Goal: Task Accomplishment & Management: Complete application form

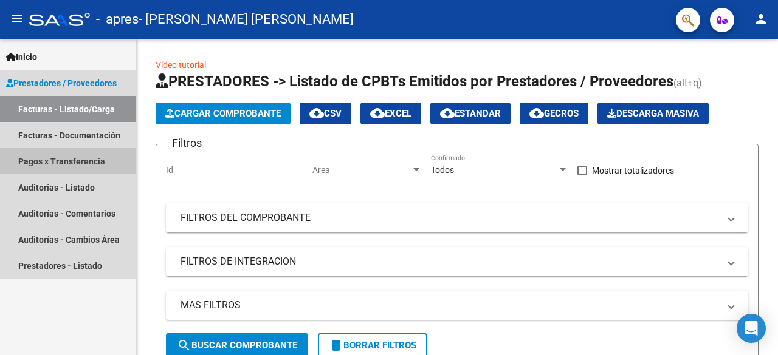
click at [62, 151] on link "Pagos x Transferencia" at bounding box center [67, 161] width 135 height 26
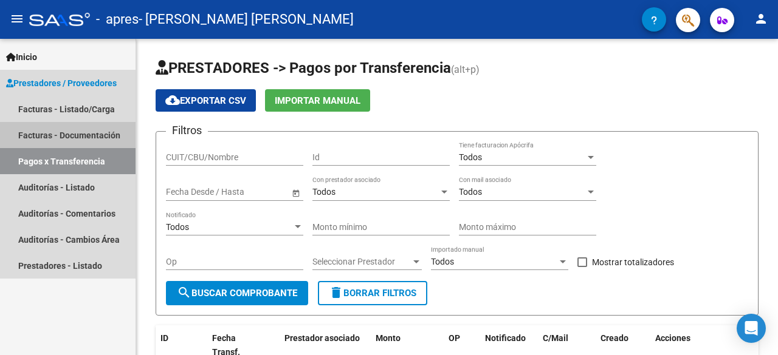
click at [67, 143] on link "Facturas - Documentación" at bounding box center [67, 135] width 135 height 26
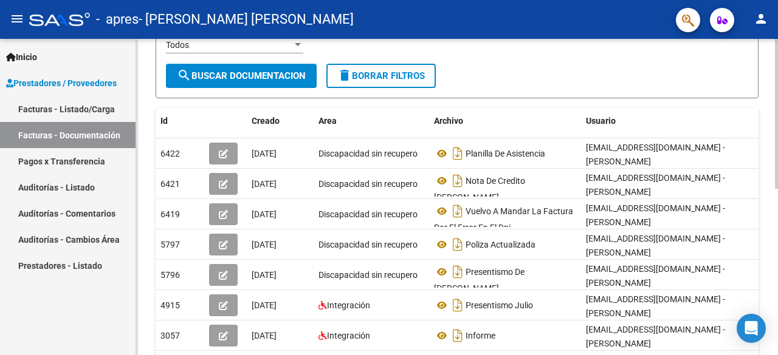
scroll to position [181, 0]
click at [777, 193] on div at bounding box center [776, 202] width 3 height 150
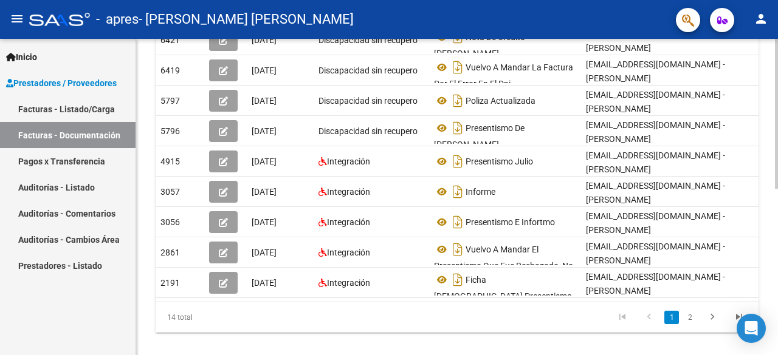
scroll to position [351, 0]
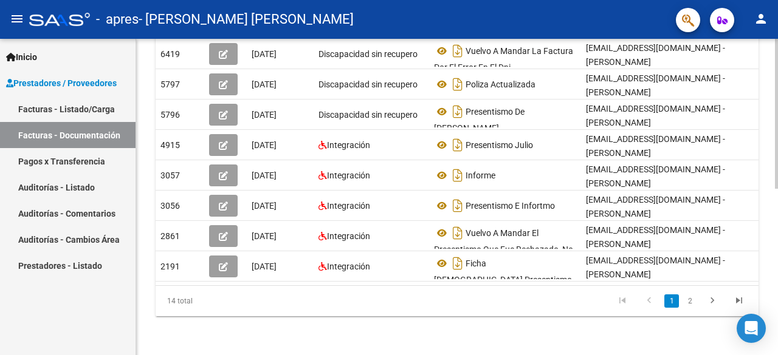
click at [770, 240] on div "PRESTADORES -> Comprobantes - Documentación Respaldatoria cloud_download Export…" at bounding box center [458, 26] width 645 height 659
click at [595, 275] on datatable-selection "6422 [DATE] Discapacidad sin recupero Planilla De Asistencia [EMAIL_ADDRESS][DO…" at bounding box center [457, 279] width 603 height 10
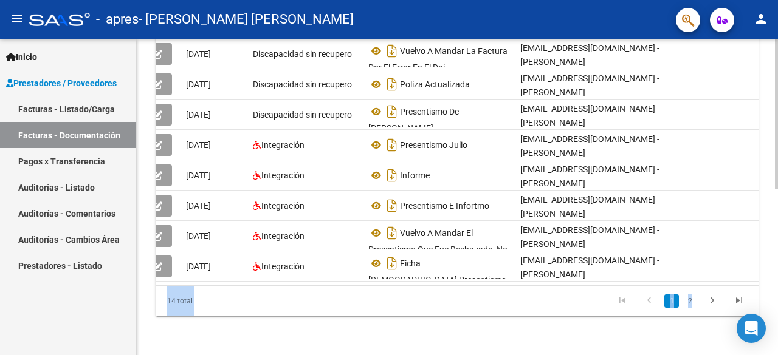
drag, startPoint x: 774, startPoint y: 304, endPoint x: 772, endPoint y: 216, distance: 88.1
click at [772, 216] on div "PRESTADORES -> Comprobantes - Documentación Respaldatoria cloud_download Export…" at bounding box center [457, 26] width 642 height 659
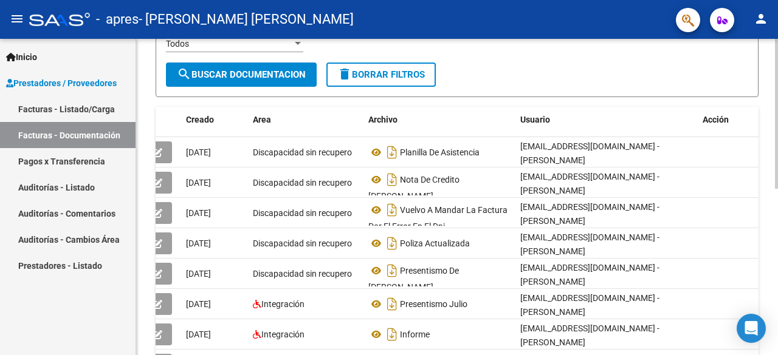
scroll to position [126, 0]
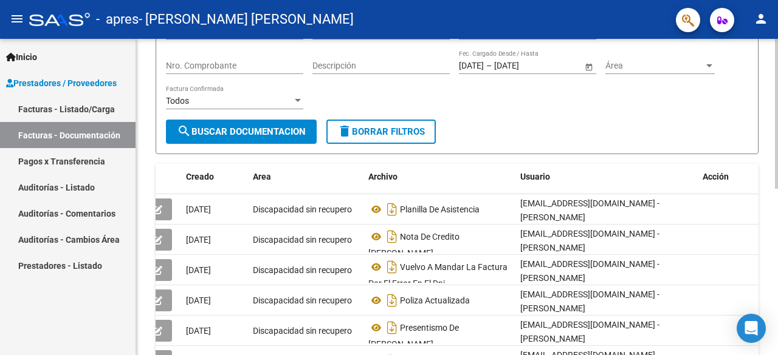
click at [768, 220] on div "PRESTADORES -> Comprobantes - Documentación Respaldatoria cloud_download Export…" at bounding box center [458, 242] width 645 height 659
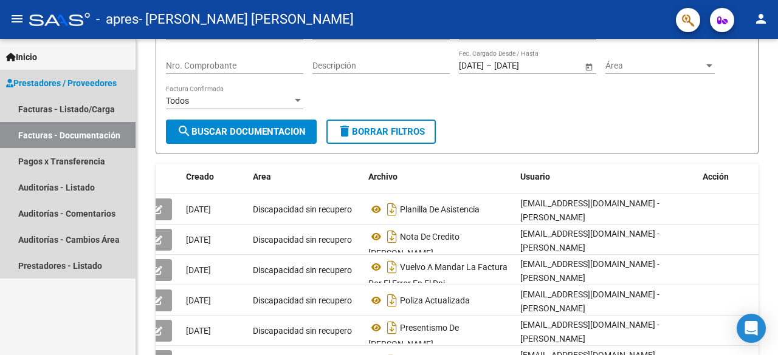
click at [67, 95] on link "Prestadores / Proveedores" at bounding box center [67, 83] width 135 height 26
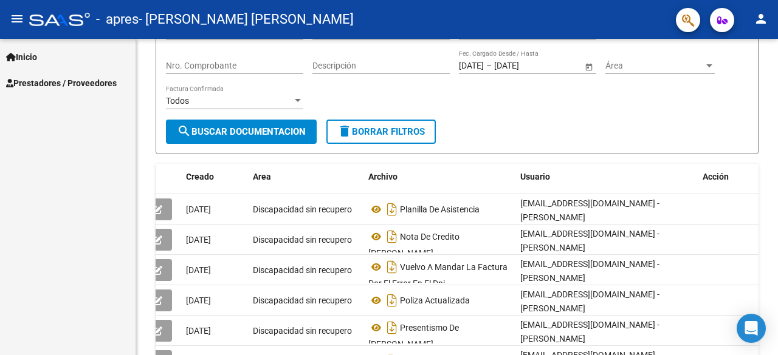
click at [66, 104] on div "Inicio Instructivos Contacto OS Prestadores / Proveedores Facturas - Listado/Ca…" at bounding box center [67, 197] width 135 height 317
click at [66, 95] on link "Prestadores / Proveedores" at bounding box center [67, 83] width 135 height 26
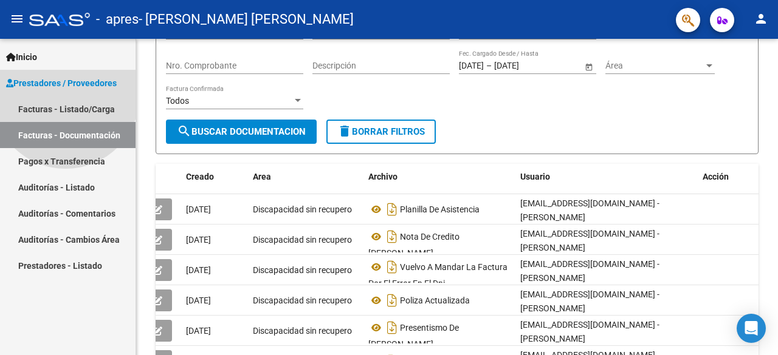
click at [66, 94] on link "Prestadores / Proveedores" at bounding box center [67, 83] width 135 height 26
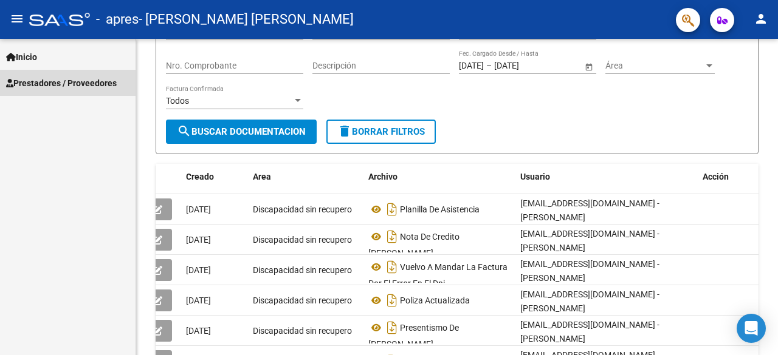
click at [66, 87] on span "Prestadores / Proveedores" at bounding box center [61, 83] width 111 height 13
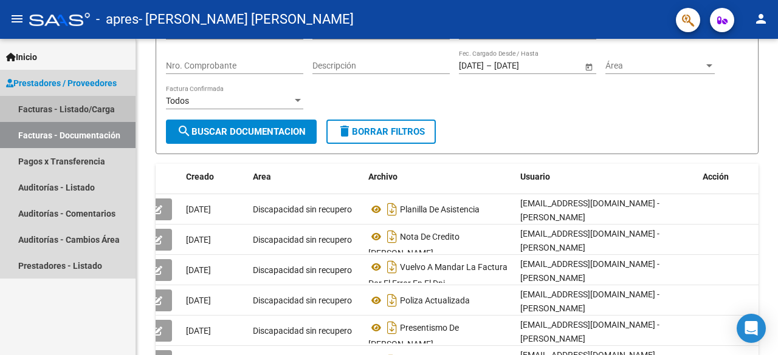
click at [66, 108] on link "Facturas - Listado/Carga" at bounding box center [67, 109] width 135 height 26
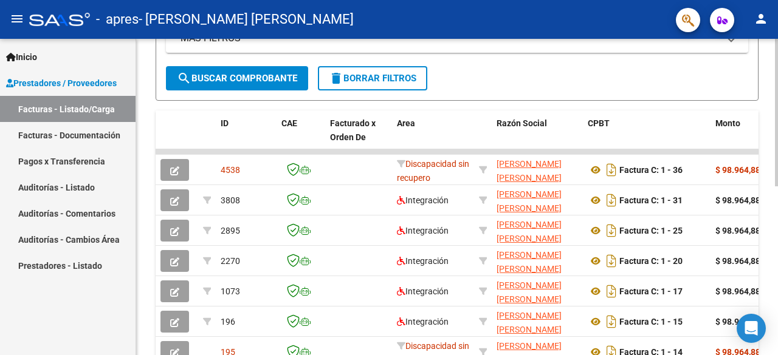
scroll to position [269, 0]
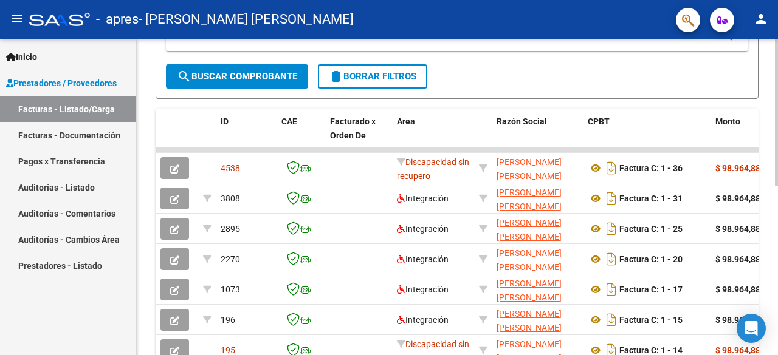
click at [777, 201] on div at bounding box center [776, 242] width 3 height 148
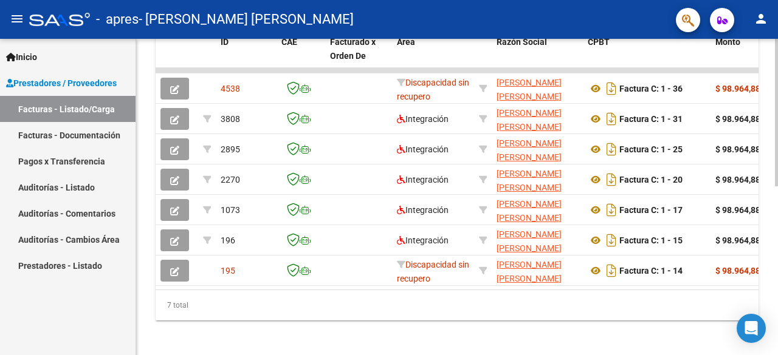
scroll to position [358, 0]
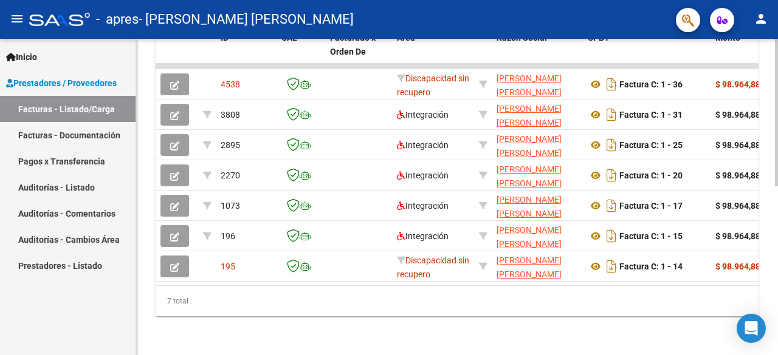
click at [776, 233] on div at bounding box center [776, 282] width 3 height 148
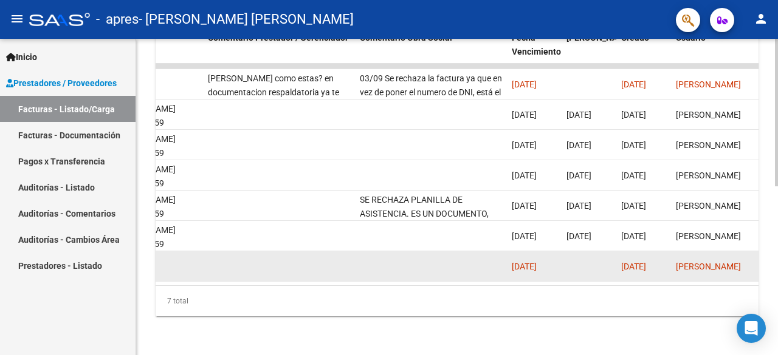
scroll to position [0, 1727]
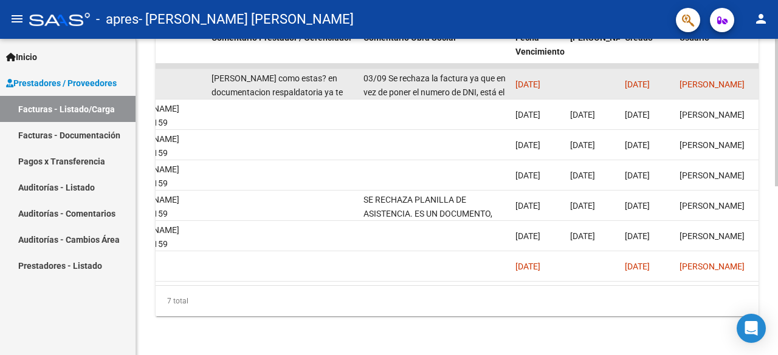
click at [301, 80] on div "[PERSON_NAME] como estas? en documentacion respaldatoria ya te deje lo que me p…" at bounding box center [282, 85] width 142 height 26
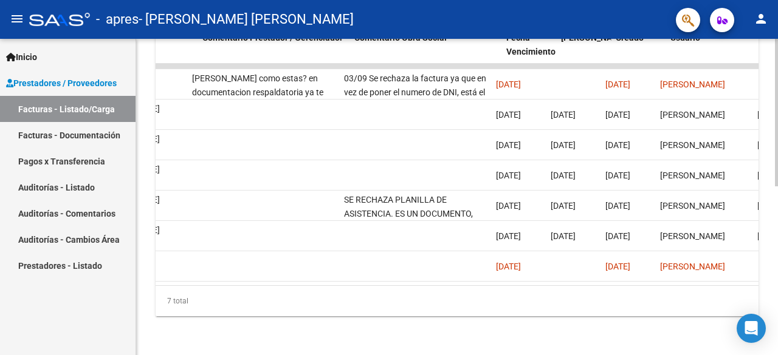
scroll to position [0, 1735]
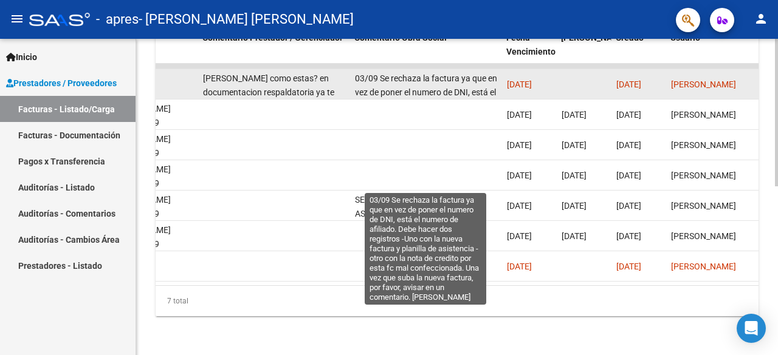
click at [471, 83] on span "03/09 Se rechaza la factura ya que en vez de poner el numero de DNI, está el nu…" at bounding box center [426, 134] width 142 height 120
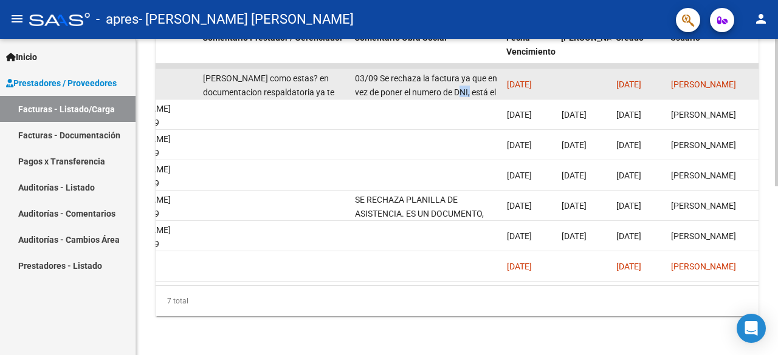
click at [471, 83] on span "03/09 Se rechaza la factura ya que en vez de poner el numero de DNI, está el nu…" at bounding box center [426, 134] width 142 height 120
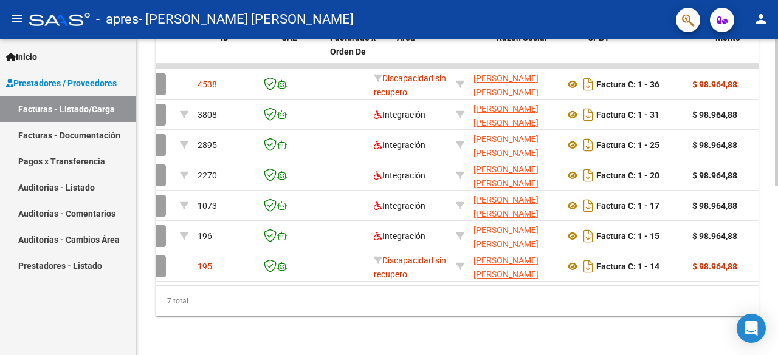
scroll to position [0, 0]
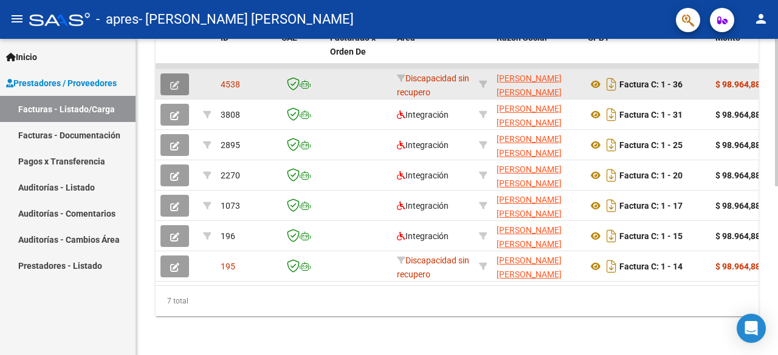
click at [181, 74] on button "button" at bounding box center [174, 85] width 29 height 22
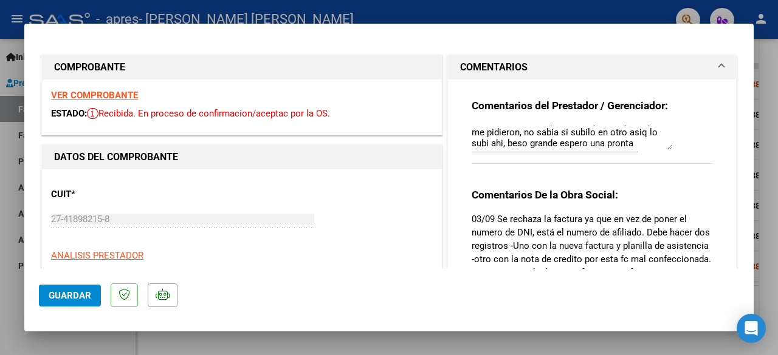
click at [768, 67] on div at bounding box center [389, 177] width 778 height 355
type input "$ 0,00"
